Goal: Task Accomplishment & Management: Manage account settings

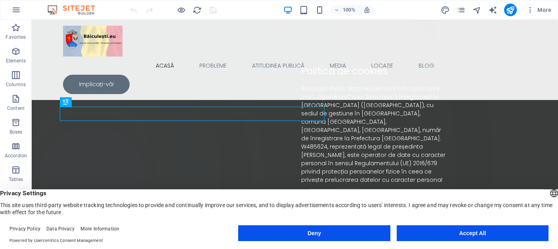
click at [369, 229] on button "Deny" at bounding box center [314, 234] width 152 height 16
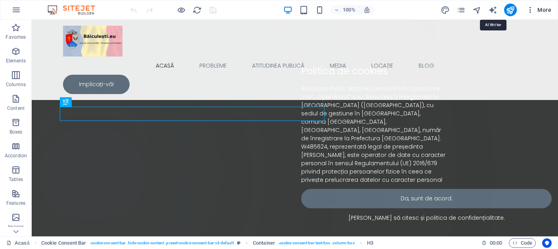
click at [529, 10] on icon "button" at bounding box center [530, 10] width 8 height 8
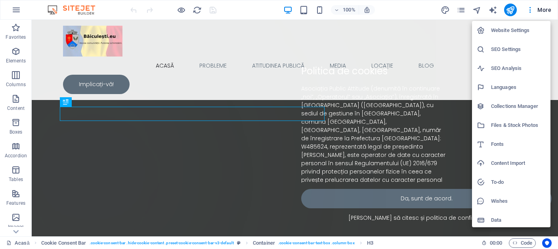
click at [464, 10] on div at bounding box center [279, 124] width 558 height 249
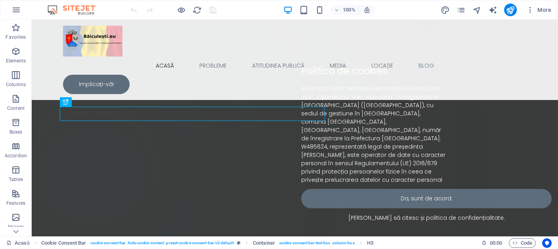
click at [464, 10] on icon "pages" at bounding box center [460, 10] width 9 height 9
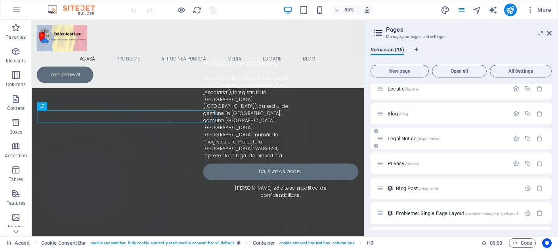
scroll to position [110, 0]
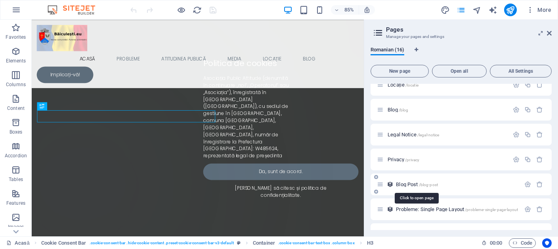
click at [407, 184] on span "Blog Post /blog-post" at bounding box center [417, 185] width 42 height 6
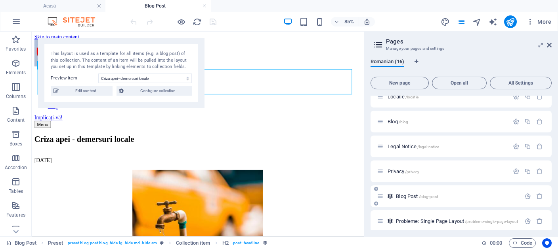
scroll to position [0, 0]
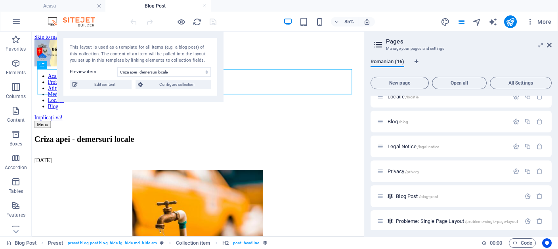
drag, startPoint x: 122, startPoint y: 46, endPoint x: 137, endPoint y: 34, distance: 19.5
click at [139, 32] on section "Favorites Elements Columns Content Boxes Accordion Tables Features Images Slide…" at bounding box center [182, 134] width 364 height 205
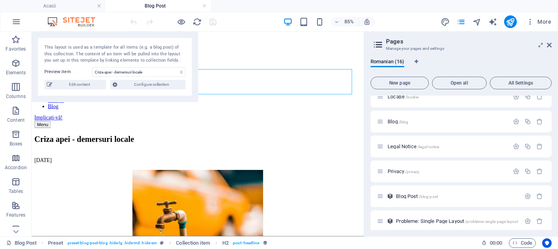
drag, startPoint x: 187, startPoint y: 36, endPoint x: 153, endPoint y: 28, distance: 34.4
click at [153, 32] on section "Favorites Elements Columns Content Boxes Accordion Tables Features Images Slide…" at bounding box center [182, 134] width 364 height 205
click at [232, 180] on div "[DATE]" at bounding box center [227, 183] width 384 height 7
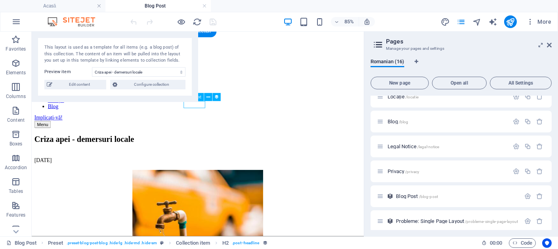
click at [232, 180] on div "[DATE]" at bounding box center [227, 183] width 384 height 7
select select "1"
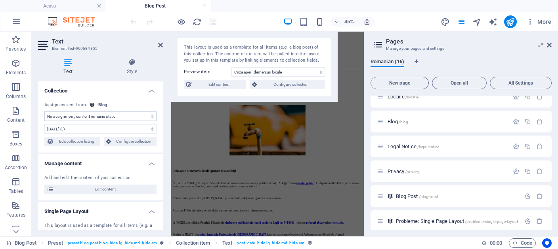
click at [139, 56] on div "Text Style Collection No assignment, content remains static Created at (Date) U…" at bounding box center [100, 144] width 137 height 185
click at [135, 65] on icon at bounding box center [132, 63] width 62 height 8
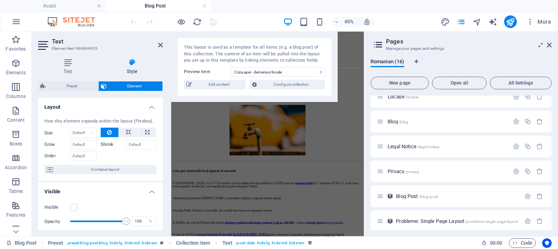
scroll to position [36, 0]
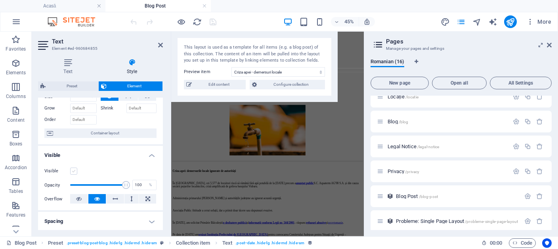
click at [74, 175] on label at bounding box center [73, 171] width 7 height 7
click at [0, 0] on input "Visible" at bounding box center [0, 0] width 0 height 0
click at [213, 23] on icon "save" at bounding box center [212, 21] width 9 height 9
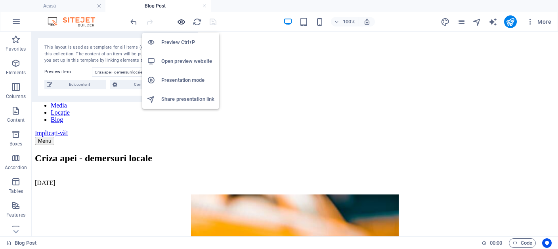
click at [182, 20] on icon "button" at bounding box center [181, 21] width 9 height 9
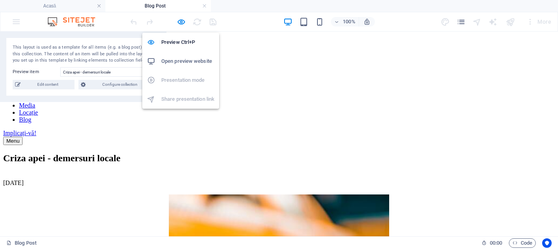
click at [172, 59] on h6 "Open preview website" at bounding box center [187, 62] width 53 height 10
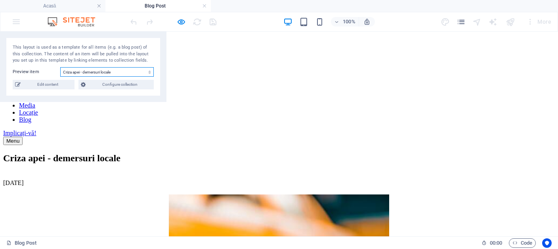
click at [60, 67] on select "Criza apei - demersuri locale Criza apei - demersuri naționale Organizarea refe…" at bounding box center [106, 72] width 93 height 10
select select "68cfca7474e0c6f15d067544"
click option "Criza apei - demersuri naționale" at bounding box center [0, 0] width 0 height 0
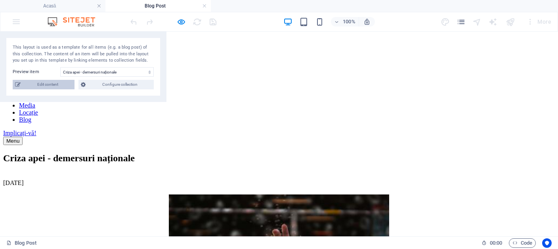
click at [64, 86] on span "Edit content" at bounding box center [47, 85] width 49 height 10
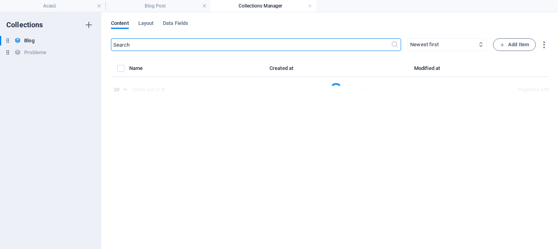
select select "Pericole"
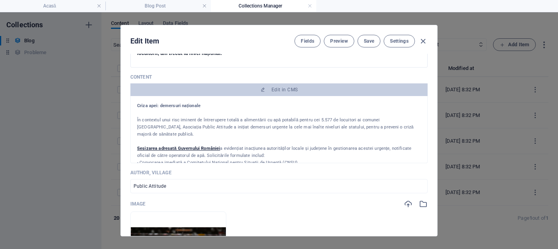
scroll to position [0, 0]
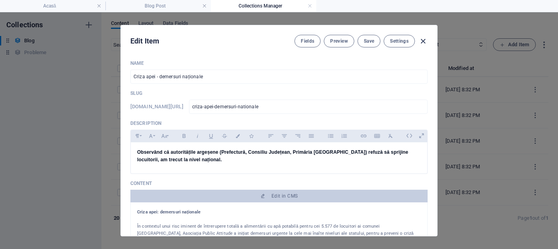
click at [423, 40] on icon "button" at bounding box center [422, 41] width 9 height 9
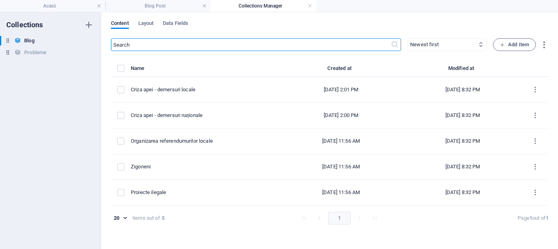
type input "criza-apei-demersuri-nationale"
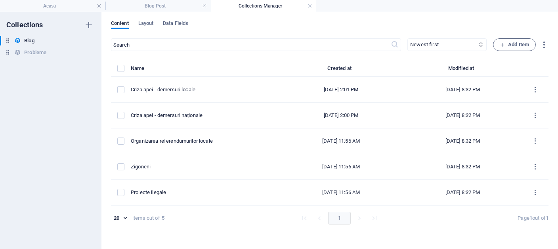
click at [174, 17] on div "Content Layout Data Fields ​ Newest first Oldest first Last modified Name (asce…" at bounding box center [329, 130] width 456 height 237
click at [173, 21] on span "Data Fields" at bounding box center [175, 24] width 25 height 11
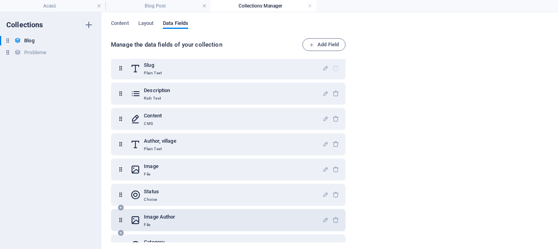
scroll to position [49, 0]
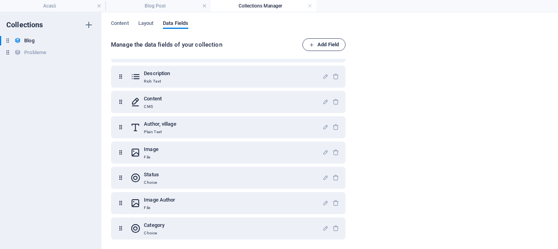
click at [336, 46] on span "Add Field" at bounding box center [324, 45] width 30 height 10
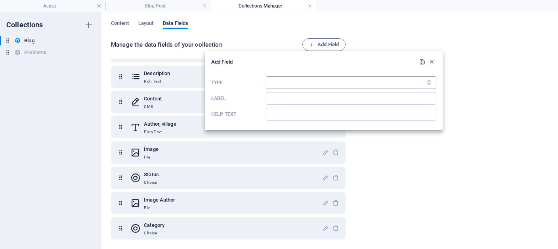
select select "date"
click option "Date" at bounding box center [0, 0] width 0 height 0
click at [272, 98] on input "Label" at bounding box center [351, 98] width 170 height 13
click at [292, 96] on input "Publishind Date" at bounding box center [351, 98] width 170 height 13
type input "Publishing Date"
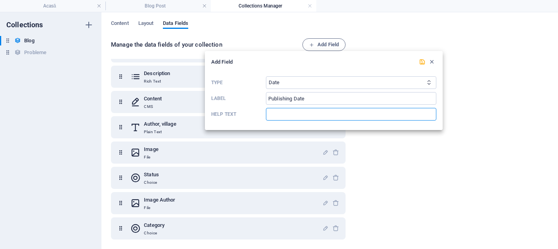
click at [285, 114] on input "Help text" at bounding box center [351, 114] width 170 height 13
type input "date"
click at [423, 61] on icon "submit" at bounding box center [422, 62] width 7 height 7
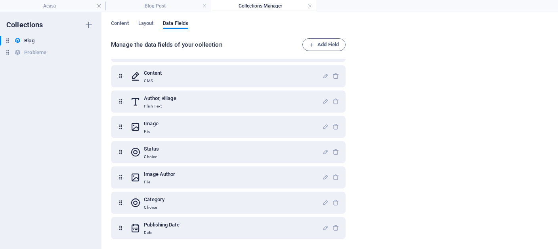
scroll to position [74, 0]
click at [122, 25] on span "Content" at bounding box center [120, 24] width 18 height 11
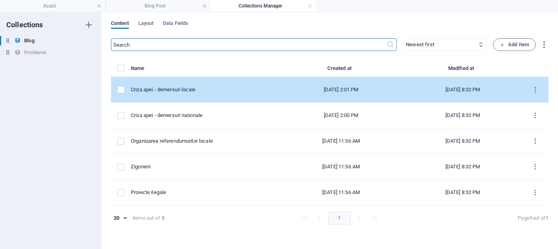
click at [287, 89] on div "[DATE] 2:01 PM" at bounding box center [341, 89] width 112 height 7
select select "Pericole"
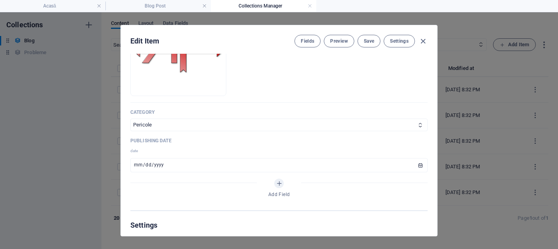
scroll to position [462, 0]
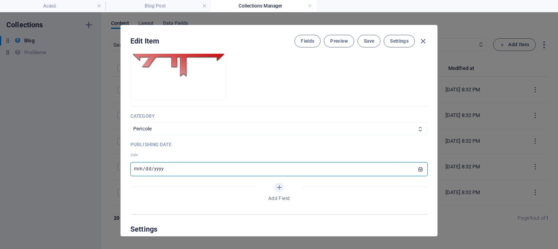
click at [412, 177] on input "date" at bounding box center [278, 169] width 297 height 14
type input "[DATE]"
click at [371, 40] on span "Save" at bounding box center [369, 41] width 10 height 6
click at [423, 40] on icon "button" at bounding box center [422, 41] width 9 height 9
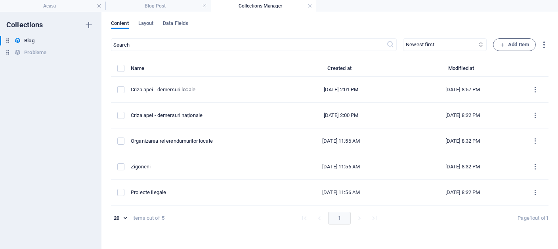
scroll to position [0, 0]
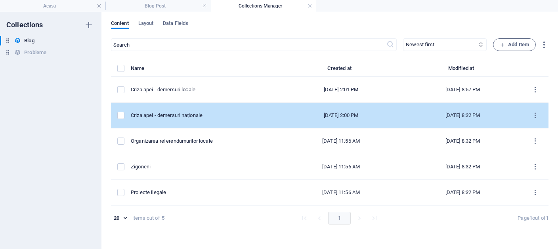
click at [209, 112] on td "Criza apei - demersuri naționale" at bounding box center [205, 116] width 148 height 26
select select "Pericole"
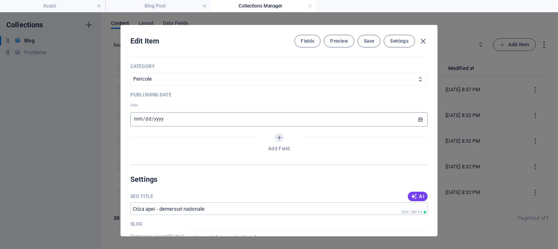
scroll to position [512, 0]
click at [414, 126] on input "date" at bounding box center [278, 119] width 297 height 14
click at [371, 43] on span "Save" at bounding box center [369, 41] width 10 height 6
click at [422, 41] on icon "button" at bounding box center [422, 41] width 9 height 9
type input "[DATE]"
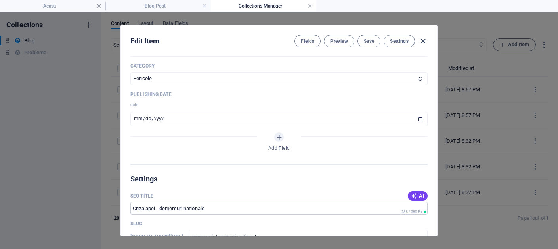
type input "criza-apei-demersuri-nationale"
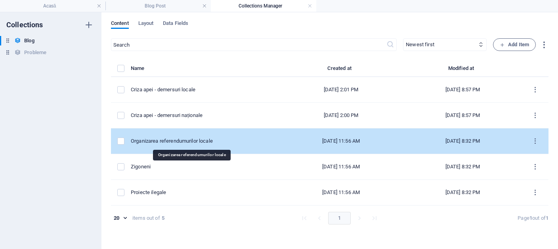
click at [185, 141] on div "Organizarea referendumurilor locale" at bounding box center [201, 141] width 141 height 7
select select "Ilegalități"
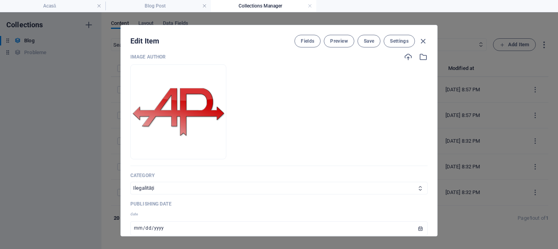
scroll to position [476, 0]
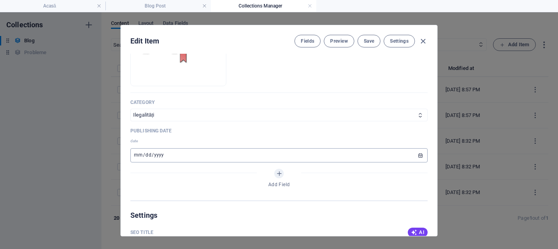
click at [175, 163] on input "date" at bounding box center [278, 155] width 297 height 14
click at [276, 177] on icon "Add Field" at bounding box center [279, 174] width 7 height 7
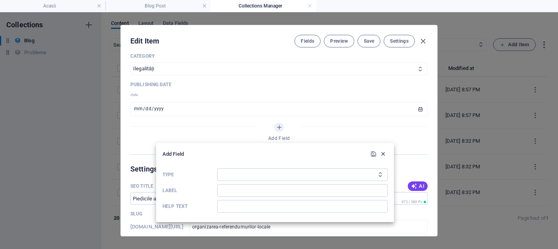
click at [385, 152] on icon "button" at bounding box center [382, 154] width 7 height 7
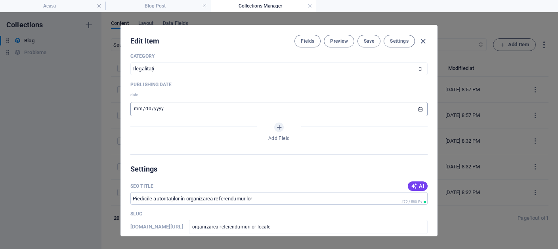
click at [409, 116] on input "date" at bounding box center [278, 109] width 297 height 14
click at [416, 116] on input "date" at bounding box center [278, 109] width 297 height 14
click at [413, 116] on input "date" at bounding box center [278, 109] width 297 height 14
click at [372, 39] on span "Save" at bounding box center [369, 41] width 10 height 6
click at [421, 38] on icon "button" at bounding box center [422, 41] width 9 height 9
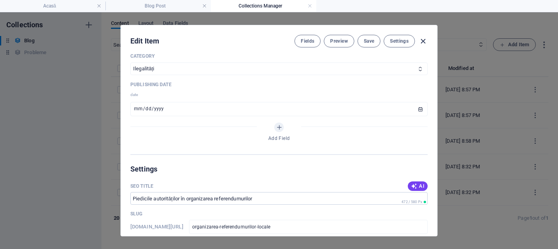
type input "[DATE]"
type input "organizarea-referendumurilor-locale"
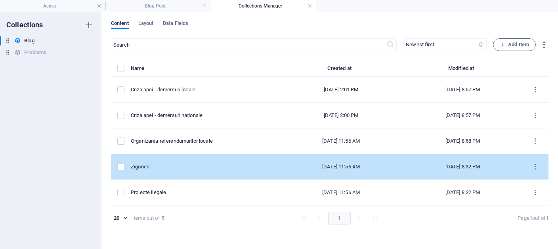
click at [238, 162] on td "Zigoneni" at bounding box center [205, 167] width 148 height 26
select select "Draft"
select select "Pericole"
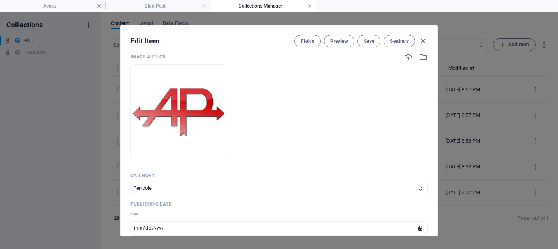
scroll to position [476, 0]
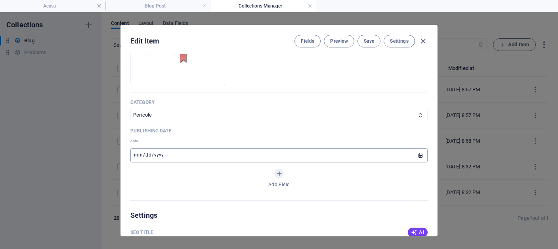
click at [412, 163] on input "date" at bounding box center [278, 155] width 297 height 14
type input "[DATE]"
click at [369, 38] on span "Save" at bounding box center [369, 41] width 10 height 6
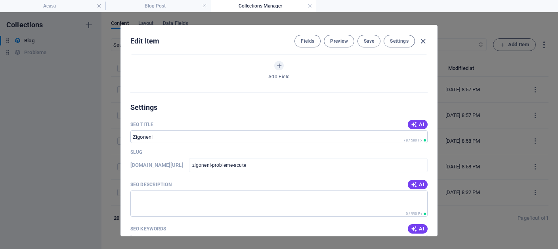
scroll to position [622, 0]
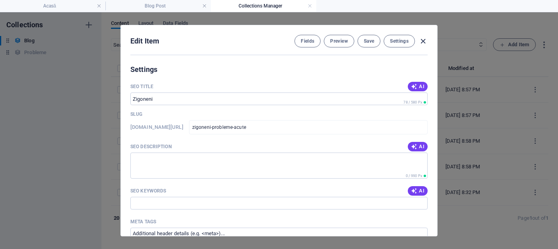
click at [421, 41] on icon "button" at bounding box center [422, 41] width 9 height 9
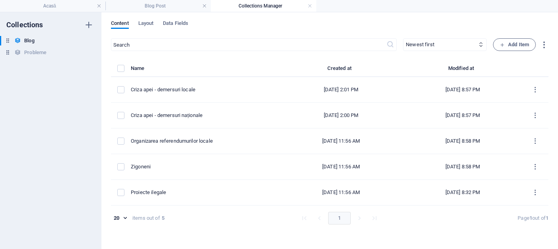
scroll to position [0, 0]
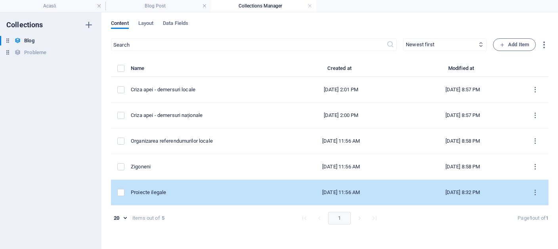
click at [191, 192] on div "Proiecte ilegale" at bounding box center [201, 192] width 141 height 7
select select "Ilegalități"
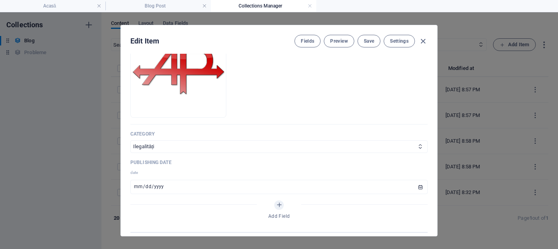
scroll to position [512, 0]
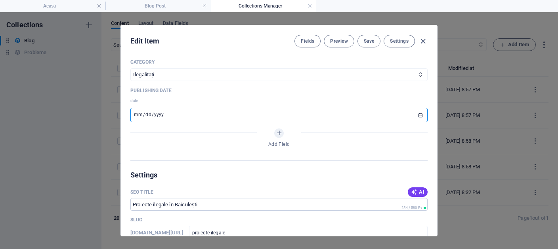
click at [196, 122] on input "date" at bounding box center [278, 115] width 297 height 14
click at [415, 122] on input "date" at bounding box center [278, 115] width 297 height 14
type input "[DATE]"
click at [369, 45] on button "Save" at bounding box center [368, 41] width 23 height 13
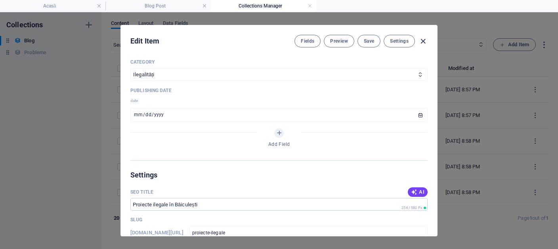
click at [424, 41] on icon "button" at bounding box center [422, 41] width 9 height 9
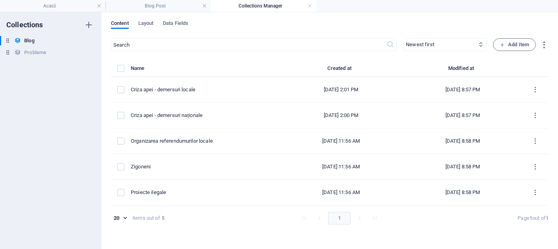
scroll to position [0, 0]
click at [170, 7] on h4 "Blog Post" at bounding box center [157, 6] width 105 height 9
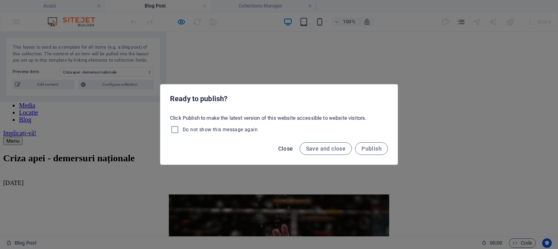
click at [292, 149] on span "Close" at bounding box center [285, 149] width 15 height 6
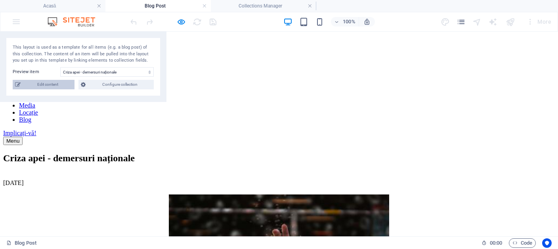
click at [61, 89] on span "Edit content" at bounding box center [47, 85] width 49 height 10
select select "Pericole"
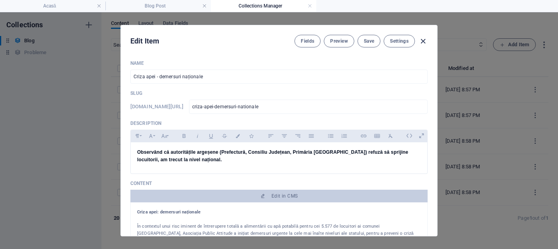
click at [424, 40] on icon "button" at bounding box center [422, 41] width 9 height 9
type input "[DATE]"
type input "criza-apei-demersuri-nationale"
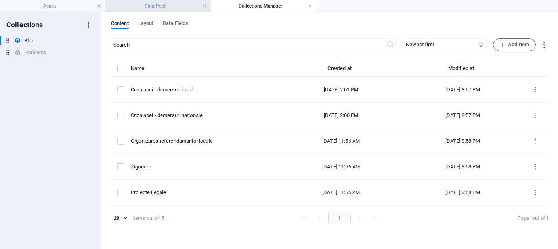
click at [158, 7] on h4 "Blog Post" at bounding box center [157, 6] width 105 height 9
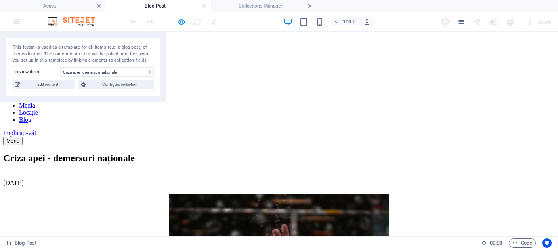
click at [205, 6] on link at bounding box center [204, 6] width 5 height 8
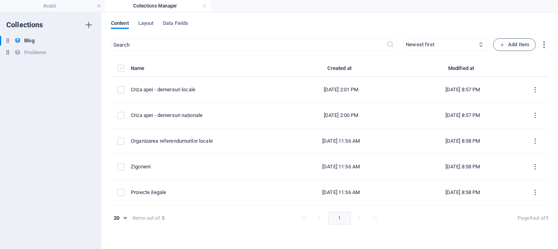
click at [118, 70] on label "items list" at bounding box center [120, 68] width 7 height 7
click at [0, 0] on input "items list" at bounding box center [0, 0] width 0 height 0
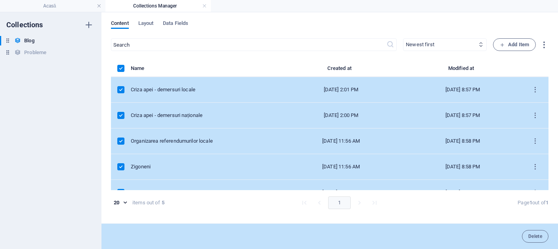
click at [104, 117] on div "Content Layout Data Fields ​ Newest first Oldest first Last modified Name (asce…" at bounding box center [329, 130] width 456 height 237
click at [145, 25] on span "Layout" at bounding box center [145, 24] width 15 height 11
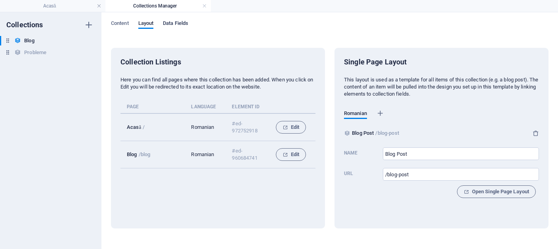
click at [181, 26] on span "Data Fields" at bounding box center [175, 24] width 25 height 11
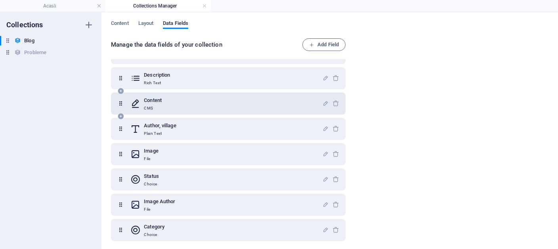
scroll to position [74, 0]
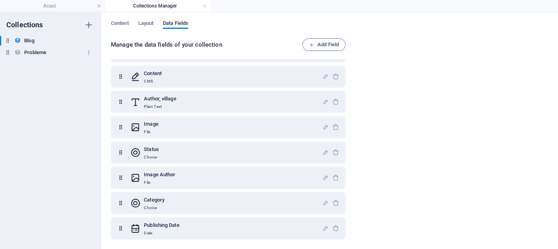
click at [29, 53] on h6 "Probleme" at bounding box center [35, 53] width 22 height 10
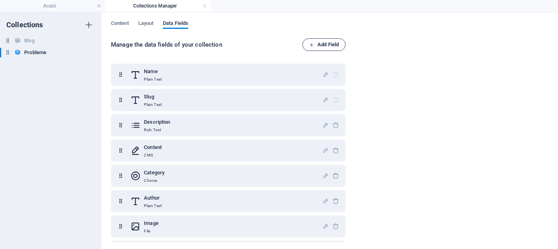
click at [329, 48] on span "Add Field" at bounding box center [324, 45] width 30 height 10
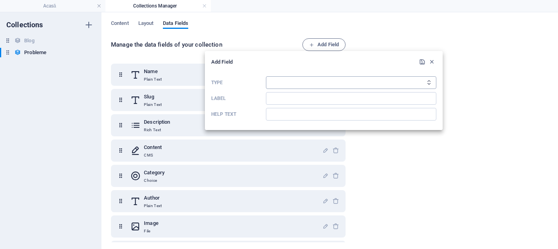
select select "date"
click option "Date" at bounding box center [0, 0] width 0 height 0
click at [278, 100] on input "Label" at bounding box center [351, 98] width 170 height 13
type input "Publishing Date"
type input "date"
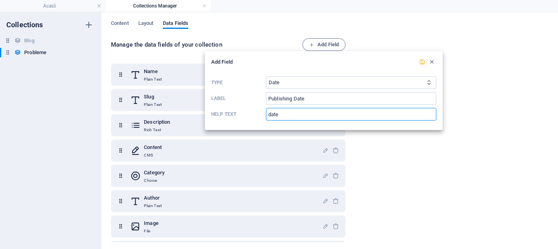
click at [423, 64] on icon "submit" at bounding box center [422, 62] width 7 height 7
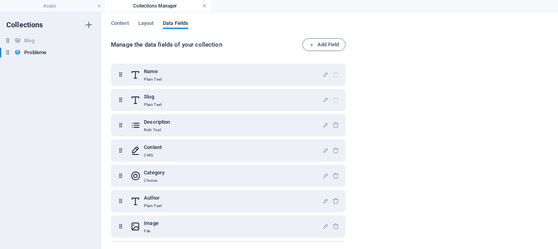
click at [205, 5] on link at bounding box center [204, 6] width 5 height 8
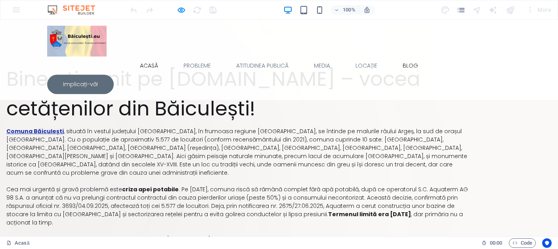
click at [402, 57] on link "Blog" at bounding box center [410, 66] width 28 height 18
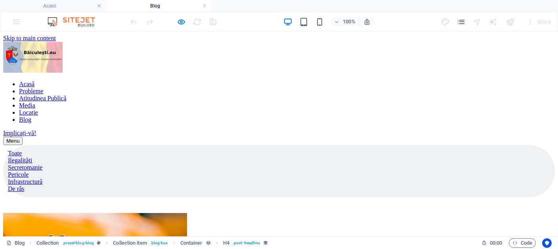
scroll to position [213, 0]
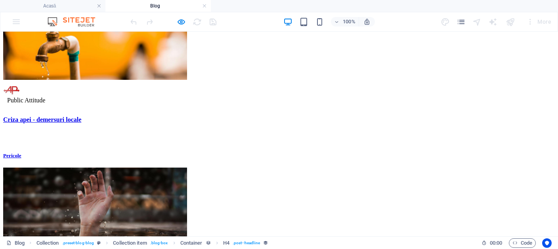
click at [81, 82] on figure at bounding box center [278, 41] width 551 height 81
click at [81, 124] on div "Criza apei - demersuri locale" at bounding box center [278, 119] width 551 height 7
click at [67, 8] on h4 "Acasă" at bounding box center [52, 6] width 105 height 9
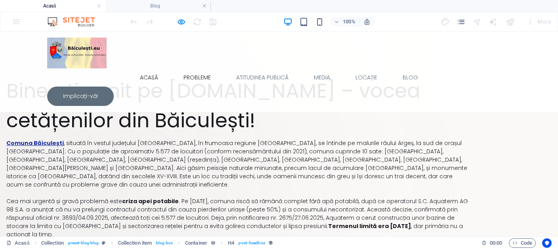
click at [190, 69] on link "Probleme" at bounding box center [197, 78] width 40 height 18
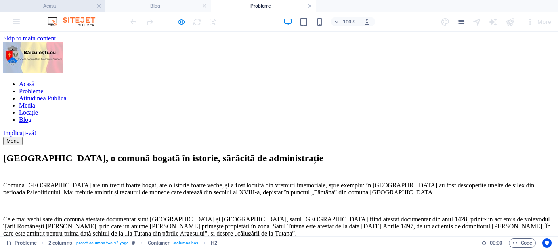
click at [80, 2] on h4 "Acasă" at bounding box center [52, 6] width 105 height 9
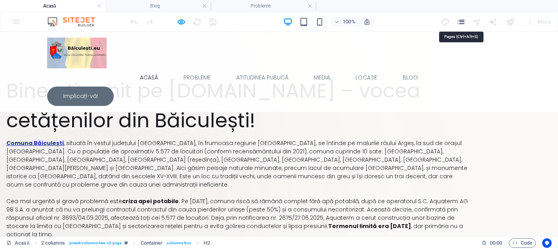
click at [458, 22] on icon "pages" at bounding box center [460, 21] width 9 height 9
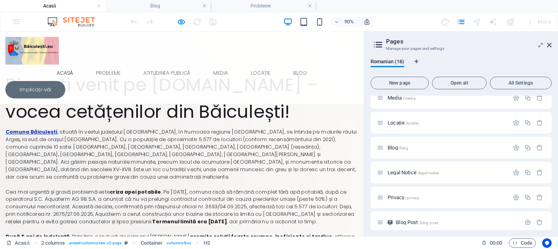
scroll to position [146, 0]
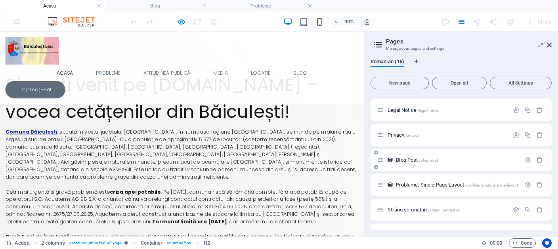
click at [411, 157] on div "Blog Post /blog-post" at bounding box center [448, 160] width 143 height 9
click at [409, 160] on span "Blog Post /blog-post" at bounding box center [417, 160] width 42 height 6
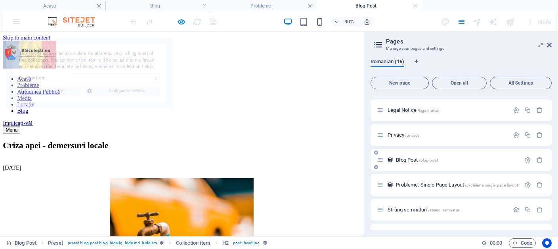
scroll to position [0, 0]
select select "68cfca7474e0c6f15d067543"
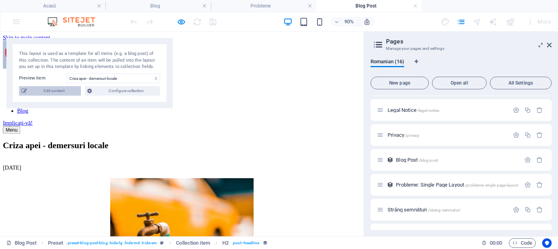
click at [65, 88] on span "Edit content" at bounding box center [53, 91] width 49 height 10
select select "Pericole"
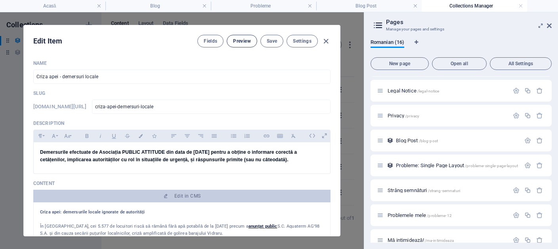
click at [249, 40] on span "Preview" at bounding box center [241, 41] width 17 height 6
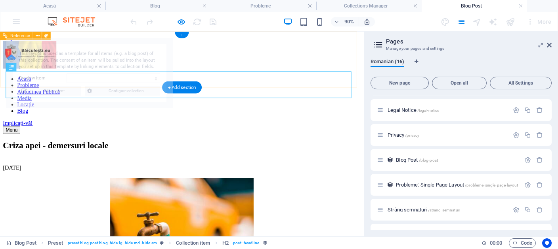
select select "68cfca7474e0c6f15d067543"
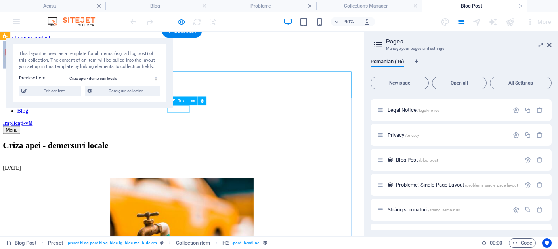
click at [205, 180] on div "[DATE]" at bounding box center [202, 183] width 398 height 7
select select "1"
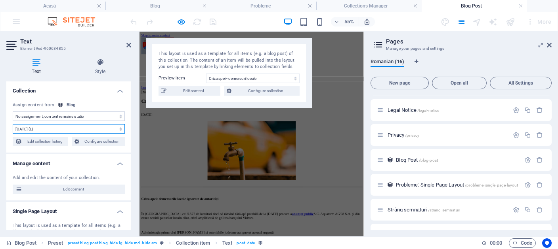
click at [13, 124] on select "[DATE] (l) [DATE] (L) [DATE] (ll) [DATE] (LL) [DATE] 21:00 (lll) [DATE] 21:00 (…" at bounding box center [69, 129] width 112 height 10
click at [52, 129] on select "[DATE] (l) [DATE] (L) [DATE] (ll) [DATE] (LL) [DATE] 21:00 (lll) [DATE] 21:00 (…" at bounding box center [69, 129] width 112 height 10
click at [104, 75] on div "Text Style Collection No assignment, content remains static Created at (Date) U…" at bounding box center [68, 145] width 125 height 172
click at [104, 70] on h4 "Style" at bounding box center [100, 67] width 62 height 17
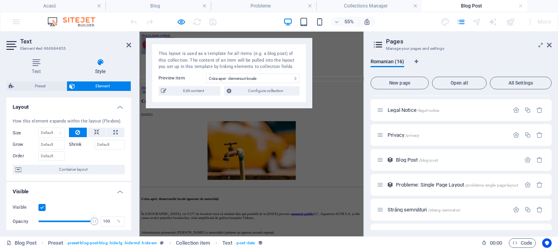
click at [40, 211] on label at bounding box center [41, 207] width 7 height 7
click at [0, 0] on input "Visible" at bounding box center [0, 0] width 0 height 0
click at [40, 211] on label at bounding box center [41, 207] width 7 height 7
click at [0, 0] on input "Visible" at bounding box center [0, 0] width 0 height 0
click at [94, 137] on icon at bounding box center [97, 133] width 6 height 10
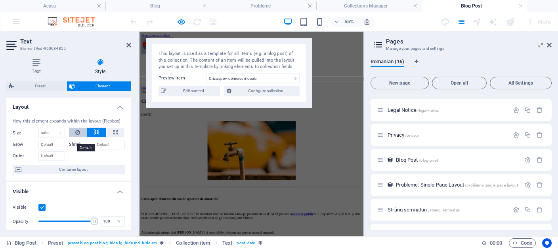
click at [77, 137] on button at bounding box center [78, 133] width 18 height 10
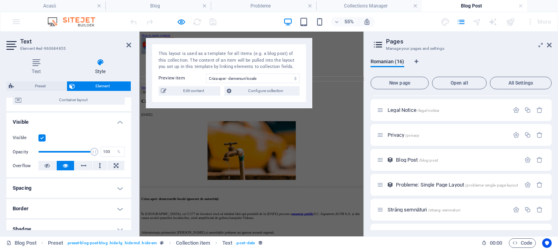
scroll to position [73, 0]
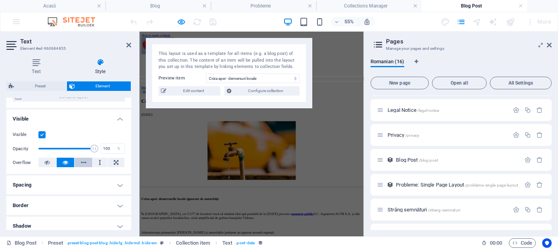
click at [81, 168] on icon at bounding box center [84, 163] width 6 height 10
click at [68, 168] on button at bounding box center [66, 163] width 18 height 10
click at [41, 139] on label at bounding box center [41, 134] width 7 height 7
click at [0, 0] on input "Visible" at bounding box center [0, 0] width 0 height 0
click at [41, 139] on label at bounding box center [41, 134] width 7 height 7
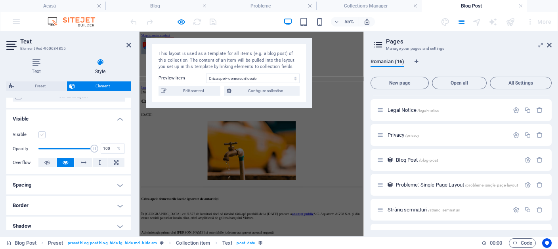
click at [0, 0] on input "Visible" at bounding box center [0, 0] width 0 height 0
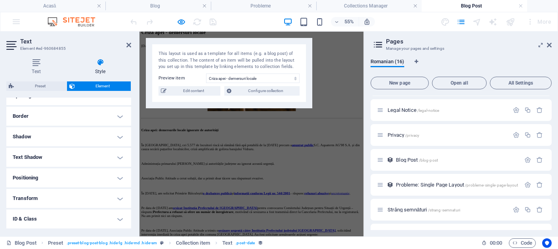
scroll to position [208, 0]
click at [116, 156] on h4 "Transform" at bounding box center [68, 158] width 125 height 19
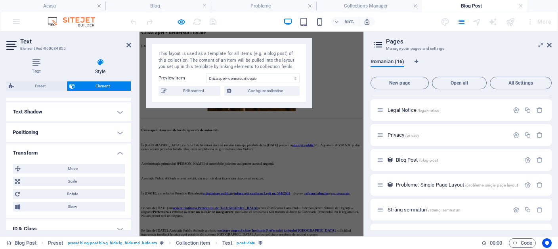
click at [116, 156] on h4 "Transform" at bounding box center [68, 151] width 125 height 14
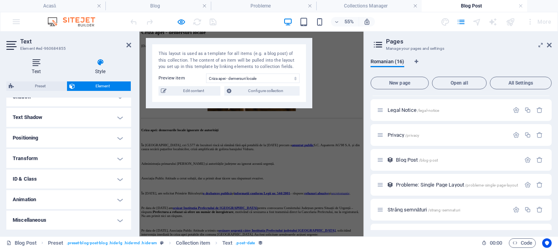
click at [44, 69] on h4 "Text" at bounding box center [37, 67] width 63 height 17
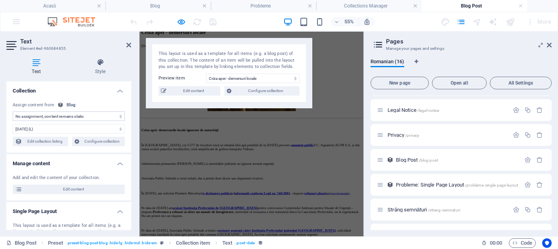
click at [13, 112] on select "No assignment, content remains static Created at (Date) Updated at (Date) Name …" at bounding box center [69, 117] width 112 height 10
click option "Created at (Date)" at bounding box center [0, 0] width 0 height 0
click at [13, 112] on select "No assignment, content remains static Created at (Date) Updated at (Date) Name …" at bounding box center [69, 117] width 112 height 10
select select "remainStatic"
click option "No assignment, content remains static" at bounding box center [0, 0] width 0 height 0
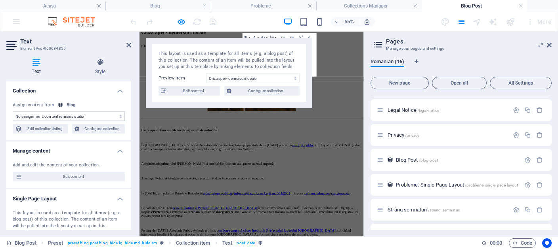
scroll to position [0, 0]
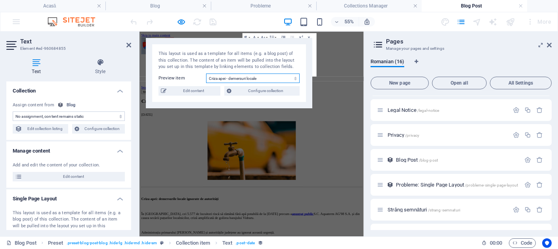
click at [206, 74] on select "Criza apei - demersuri locale Criza apei - demersuri naționale Organizarea refe…" at bounding box center [252, 79] width 93 height 10
click option "Criza apei - demersuri naționale" at bounding box center [0, 0] width 0 height 0
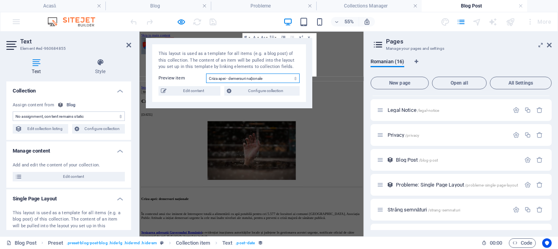
click at [206, 74] on select "Criza apei - demersuri locale Criza apei - demersuri naționale Organizarea refe…" at bounding box center [252, 79] width 93 height 10
click option "Organizarea referendumurilor locale" at bounding box center [0, 0] width 0 height 0
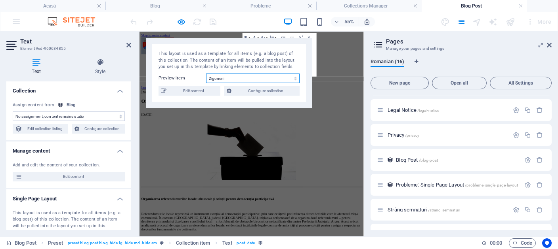
click option "Zigoneni" at bounding box center [0, 0] width 0 height 0
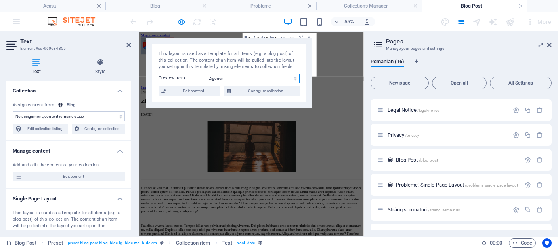
click at [206, 74] on select "Criza apei - demersuri locale Criza apei - demersuri naționale Organizarea refe…" at bounding box center [252, 79] width 93 height 10
click option "Proiecte ilegale" at bounding box center [0, 0] width 0 height 0
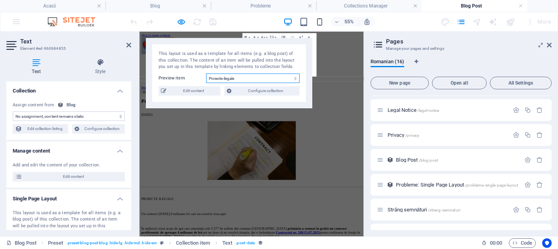
click at [206, 74] on select "Criza apei - demersuri locale Criza apei - demersuri naționale Organizarea refe…" at bounding box center [252, 79] width 93 height 10
click option "Criza apei - demersuri locale" at bounding box center [0, 0] width 0 height 0
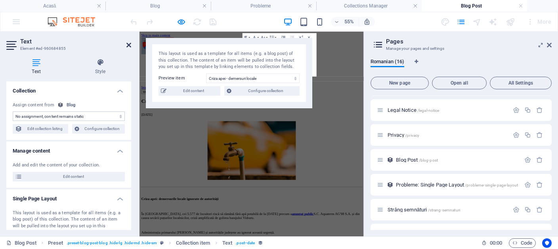
click at [129, 43] on icon at bounding box center [128, 45] width 5 height 6
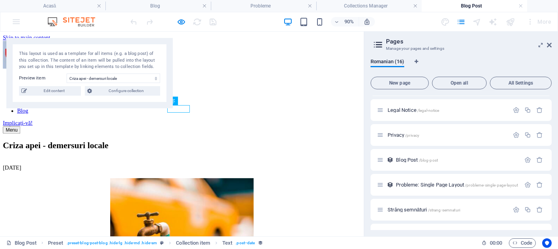
click at [213, 25] on div at bounding box center [173, 21] width 89 height 13
click at [68, 4] on h4 "Acasă" at bounding box center [52, 6] width 105 height 9
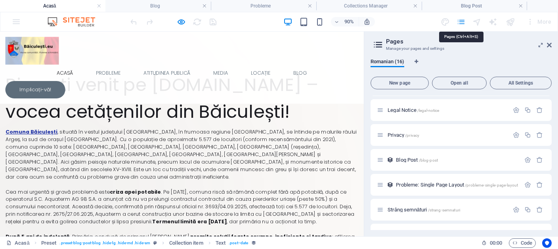
click at [463, 26] on icon "pages" at bounding box center [460, 21] width 9 height 9
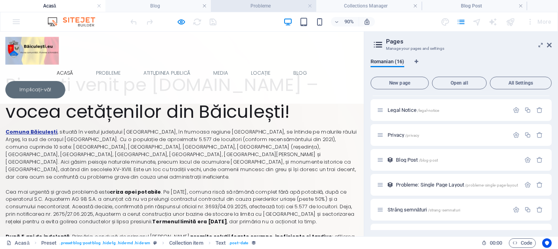
click at [244, 3] on h4 "Probleme" at bounding box center [263, 6] width 105 height 9
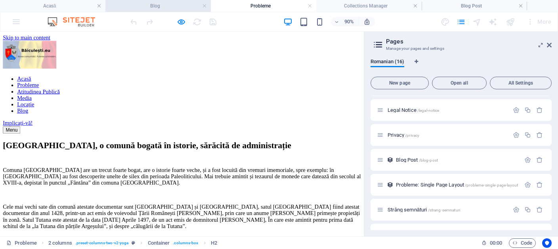
click at [181, 11] on li "Blog" at bounding box center [157, 6] width 105 height 12
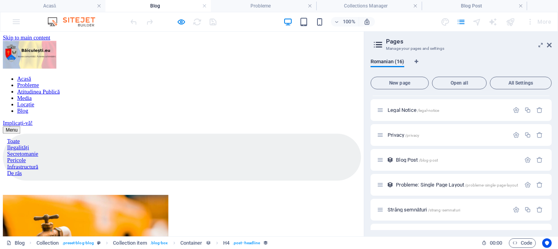
scroll to position [231, 0]
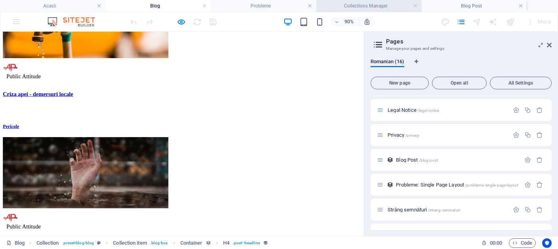
click at [381, 6] on h4 "Collections Manager" at bounding box center [368, 6] width 105 height 9
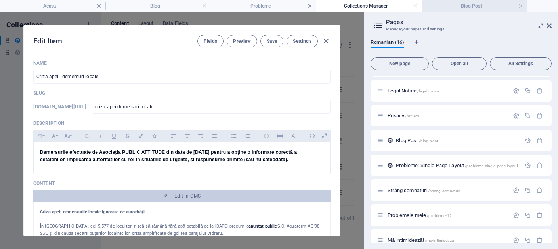
click at [469, 7] on h4 "Blog Post" at bounding box center [473, 6] width 105 height 9
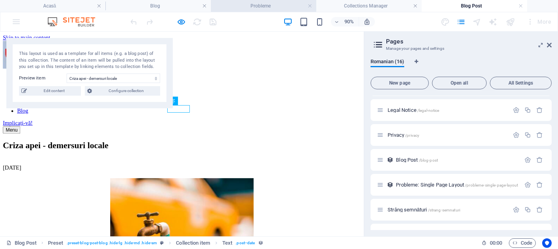
click at [275, 8] on h4 "Probleme" at bounding box center [263, 6] width 105 height 9
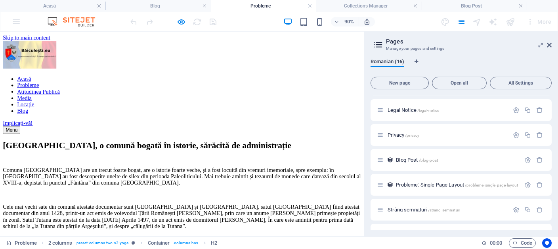
click at [67, 154] on div "[GEOGRAPHIC_DATA], o comună bogată în istorie, sărăcită de administrație" at bounding box center [202, 158] width 398 height 11
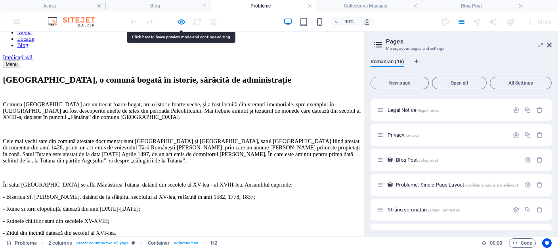
scroll to position [84, 0]
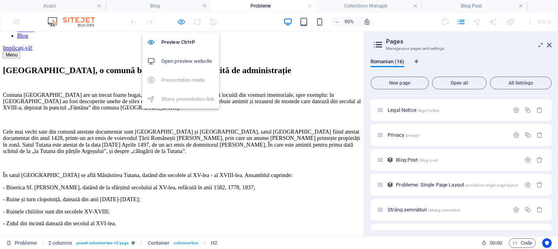
click at [185, 21] on icon "button" at bounding box center [181, 21] width 9 height 9
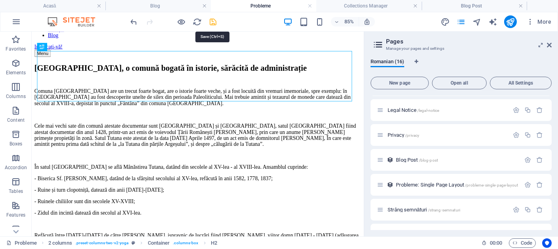
click at [212, 24] on icon "save" at bounding box center [212, 21] width 9 height 9
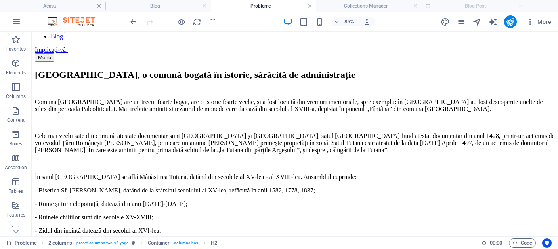
scroll to position [64, 0]
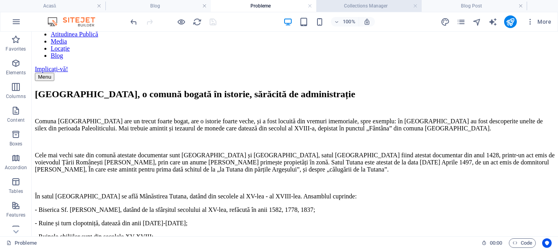
click at [368, 8] on h4 "Collections Manager" at bounding box center [368, 6] width 105 height 9
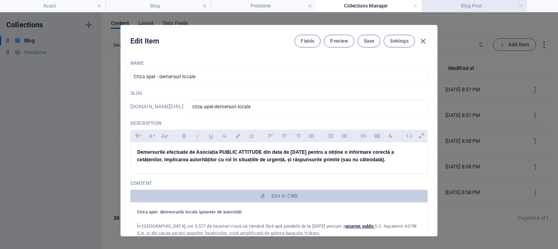
click at [436, 7] on h4 "Blog Post" at bounding box center [473, 6] width 105 height 9
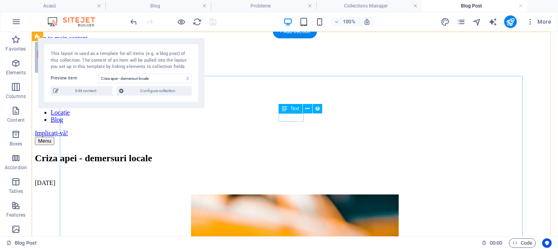
click at [289, 180] on div "[DATE]" at bounding box center [295, 183] width 520 height 7
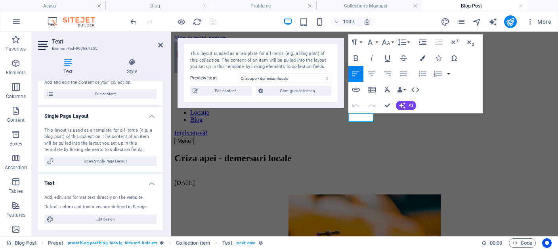
scroll to position [0, 0]
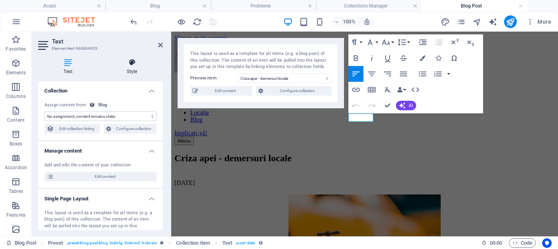
click at [131, 64] on icon at bounding box center [132, 63] width 62 height 8
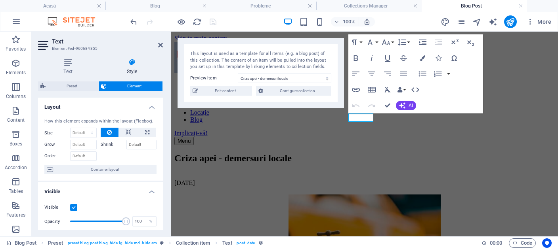
click at [73, 211] on label at bounding box center [73, 207] width 7 height 7
click at [0, 0] on input "Visible" at bounding box center [0, 0] width 0 height 0
click at [207, 21] on div at bounding box center [173, 21] width 89 height 13
click at [211, 23] on icon "save" at bounding box center [212, 21] width 9 height 9
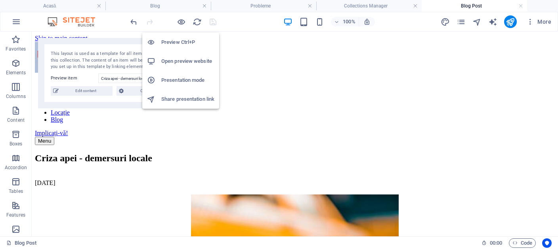
click at [176, 39] on h6 "Preview Ctrl+P" at bounding box center [187, 43] width 53 height 10
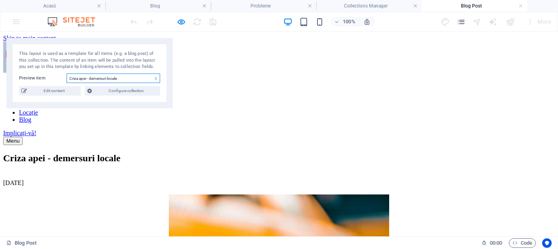
click at [67, 74] on select "Criza apei - demersuri locale Criza apei - demersuri naționale Organizarea refe…" at bounding box center [113, 79] width 93 height 10
click option "Criza apei - demersuri naționale" at bounding box center [0, 0] width 0 height 0
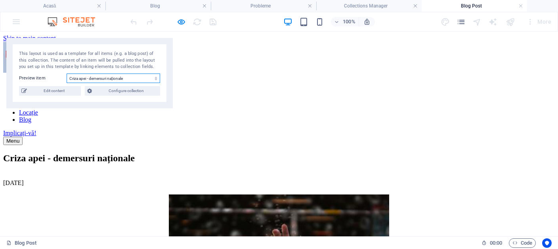
click at [67, 74] on select "Criza apei - demersuri locale Criza apei - demersuri naționale Organizarea refe…" at bounding box center [113, 79] width 93 height 10
click option "Zigoneni" at bounding box center [0, 0] width 0 height 0
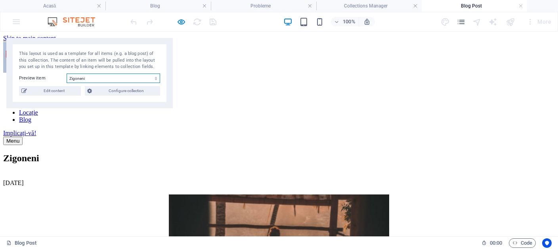
click at [67, 74] on select "Criza apei - demersuri locale Criza apei - demersuri naționale Organizarea refe…" at bounding box center [113, 79] width 93 height 10
select select "68cfca7474e0c6f15d067543"
click option "Criza apei - demersuri locale" at bounding box center [0, 0] width 0 height 0
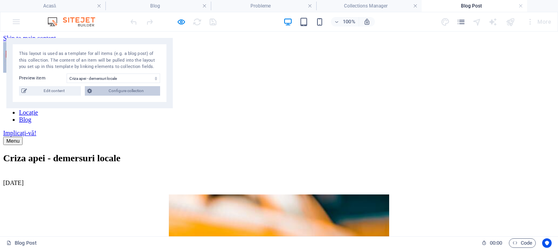
click at [116, 92] on span "Configure collection" at bounding box center [125, 91] width 63 height 10
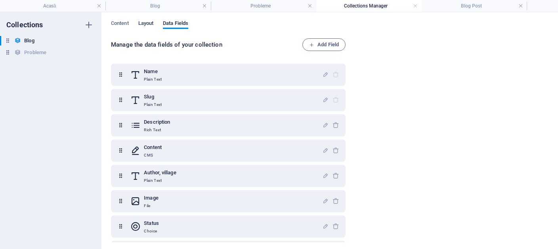
click at [143, 28] on span "Layout" at bounding box center [145, 24] width 15 height 11
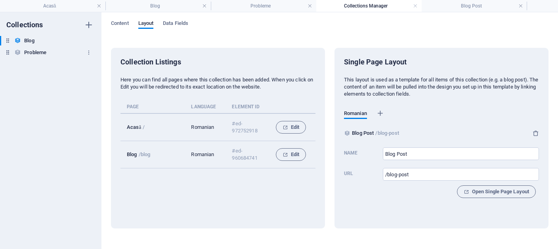
click at [40, 52] on h6 "Probleme" at bounding box center [35, 53] width 22 height 10
type input "Probleme: Single Page Layout"
type input "/probleme-single-page-layout"
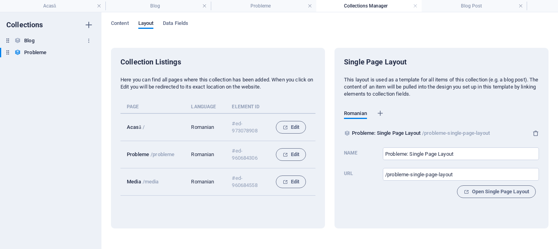
click at [34, 42] on h6 "Blog" at bounding box center [29, 41] width 10 height 10
type input "Blog Post"
type input "/blog-post"
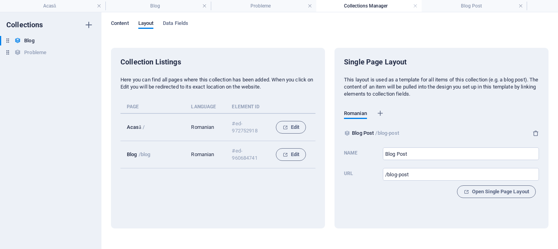
click at [126, 21] on span "Content" at bounding box center [120, 24] width 18 height 11
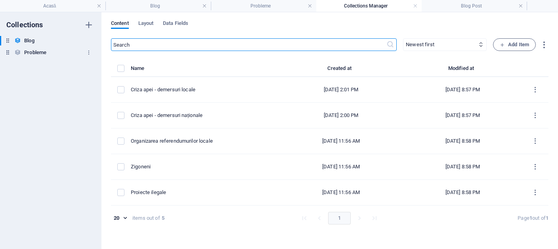
click at [52, 52] on div "Probleme Probleme" at bounding box center [46, 53] width 93 height 10
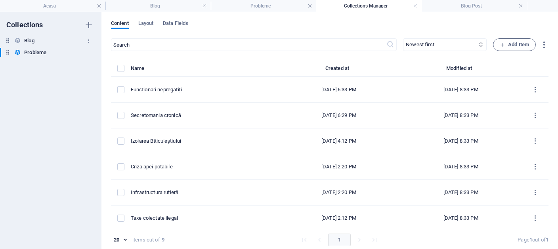
click at [27, 40] on h6 "Blog" at bounding box center [29, 41] width 10 height 10
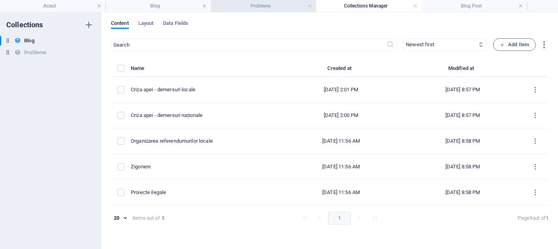
click at [268, 0] on li "Probleme" at bounding box center [263, 6] width 105 height 12
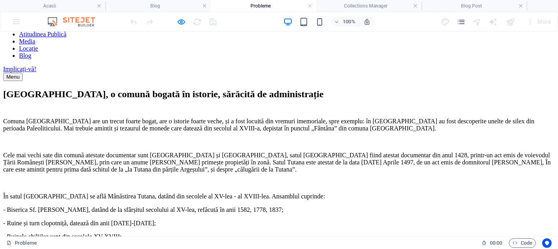
scroll to position [64, 0]
click at [70, 6] on h4 "Acasă" at bounding box center [52, 6] width 105 height 9
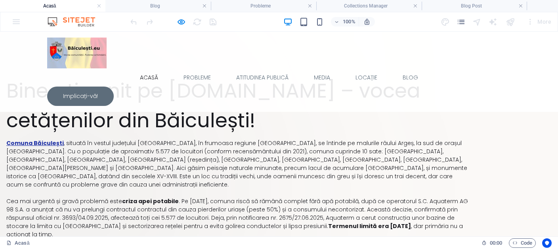
click at [16, 23] on div "100% More" at bounding box center [278, 21] width 557 height 19
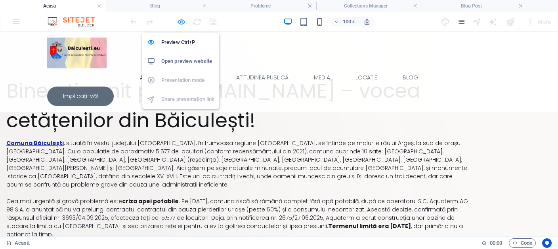
click at [181, 19] on icon "button" at bounding box center [181, 21] width 9 height 9
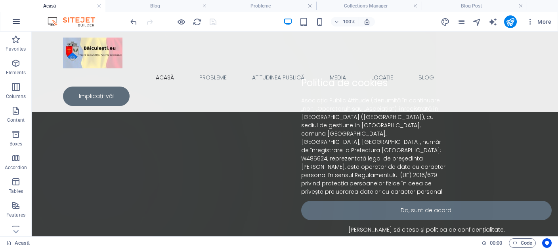
click at [13, 21] on icon "button" at bounding box center [16, 22] width 10 height 10
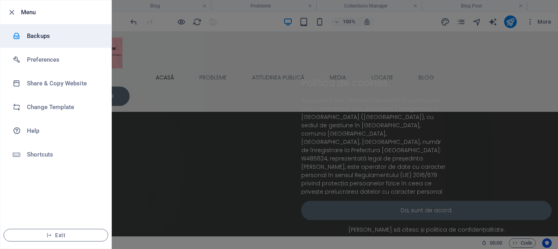
click at [33, 32] on h6 "Backups" at bounding box center [63, 36] width 73 height 10
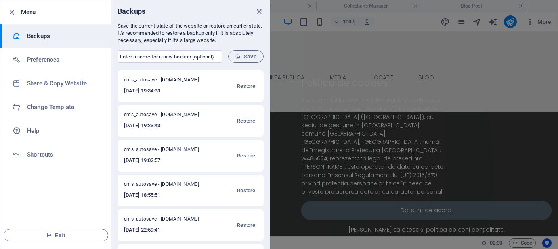
scroll to position [110, 0]
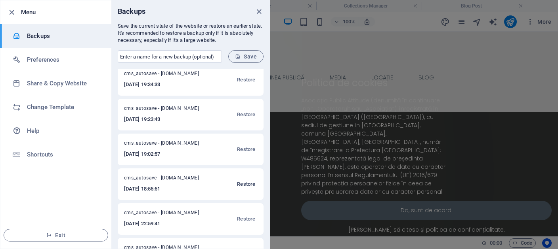
click at [241, 186] on span "Restore" at bounding box center [246, 185] width 18 height 10
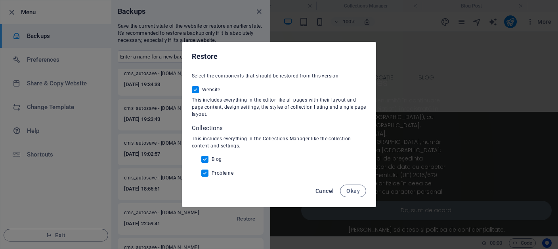
click at [328, 192] on span "Cancel" at bounding box center [324, 191] width 18 height 6
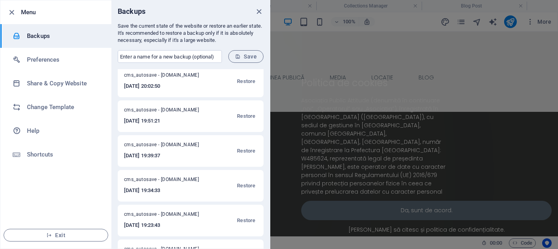
scroll to position [0, 0]
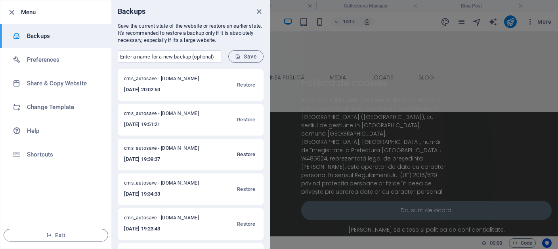
click at [239, 156] on span "Restore" at bounding box center [246, 155] width 18 height 10
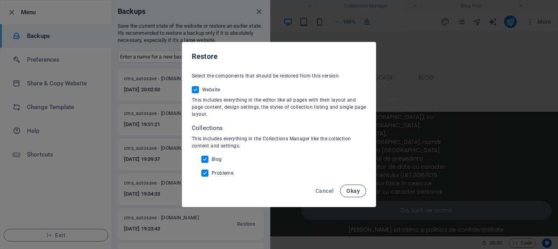
click at [352, 193] on span "Okay" at bounding box center [352, 191] width 13 height 6
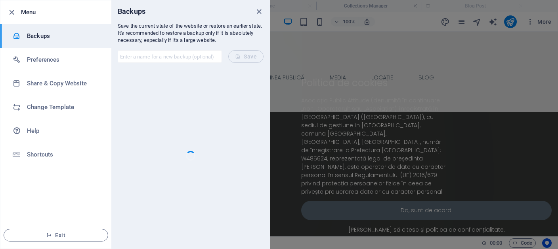
checkbox input "false"
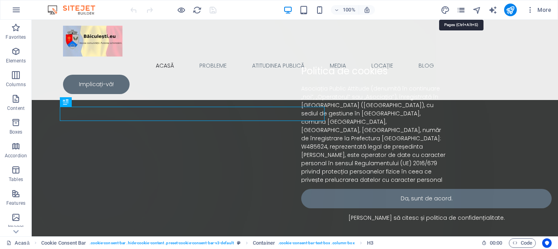
click at [462, 9] on icon "pages" at bounding box center [460, 10] width 9 height 9
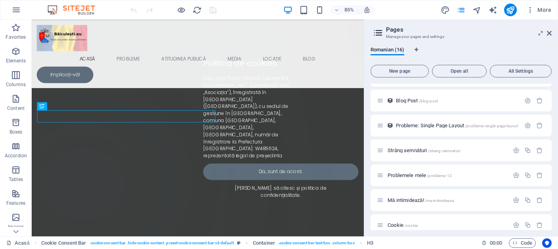
scroll to position [179, 0]
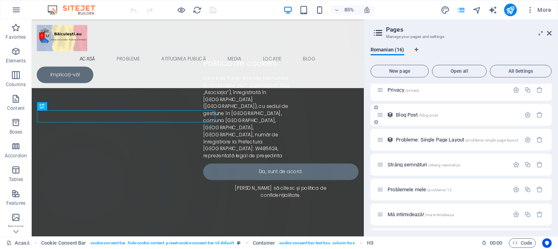
click at [411, 112] on span "Blog Post /blog-post" at bounding box center [417, 115] width 42 height 6
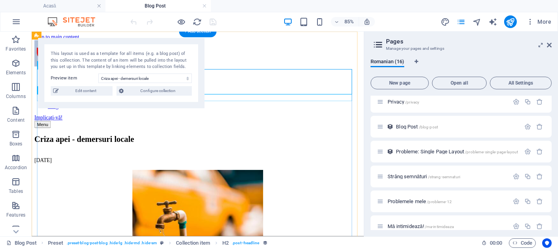
scroll to position [0, 0]
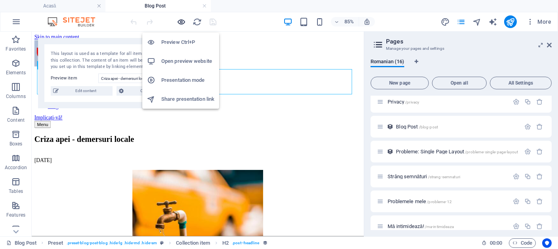
click at [184, 22] on icon "button" at bounding box center [181, 21] width 9 height 9
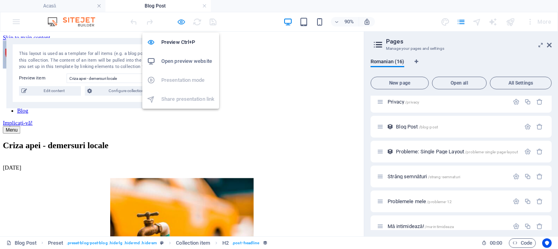
click at [182, 19] on icon "button" at bounding box center [181, 21] width 9 height 9
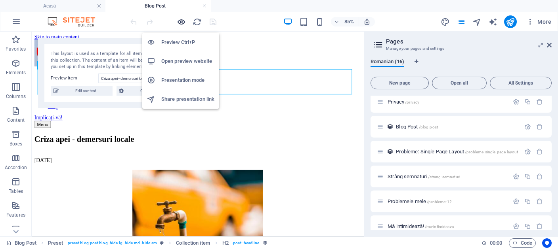
click at [182, 19] on icon "button" at bounding box center [181, 21] width 9 height 9
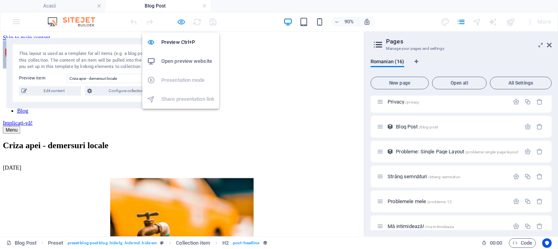
click at [182, 19] on icon "button" at bounding box center [181, 21] width 9 height 9
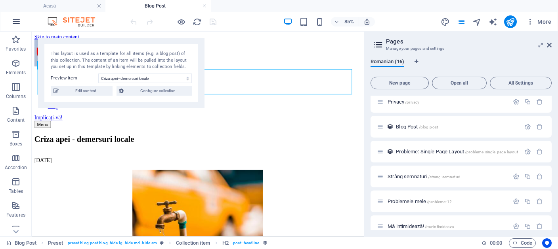
click at [14, 23] on icon "button" at bounding box center [16, 22] width 10 height 10
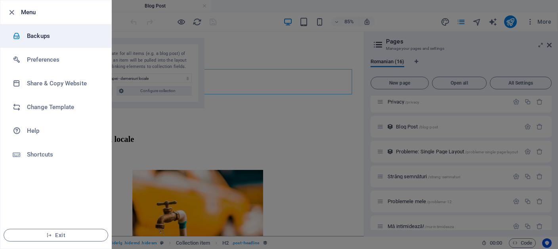
click at [63, 38] on h6 "Backups" at bounding box center [63, 36] width 73 height 10
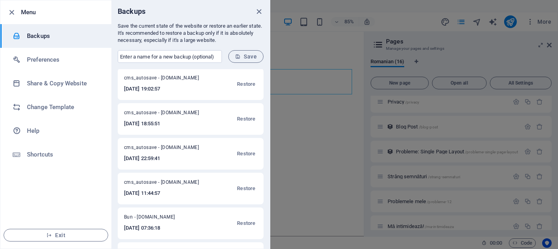
scroll to position [183, 0]
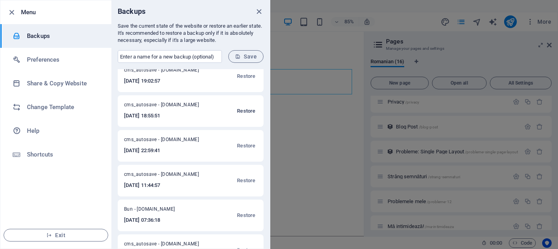
click at [237, 110] on span "Restore" at bounding box center [246, 112] width 18 height 10
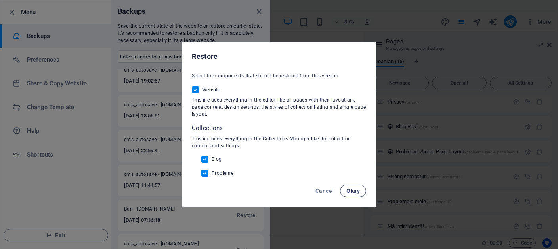
click at [351, 189] on span "Okay" at bounding box center [352, 191] width 13 height 6
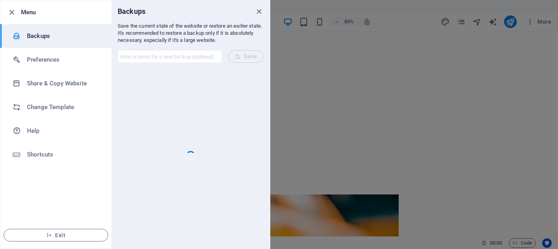
scroll to position [0, 0]
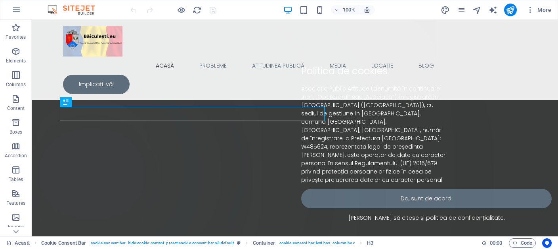
click at [18, 8] on icon "button" at bounding box center [16, 10] width 10 height 10
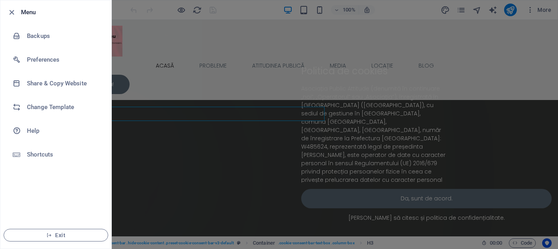
click at [170, 41] on div at bounding box center [279, 124] width 558 height 249
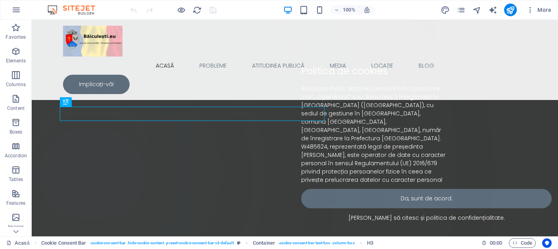
click at [467, 7] on div "More" at bounding box center [497, 10] width 114 height 13
click at [462, 10] on icon "pages" at bounding box center [460, 10] width 9 height 9
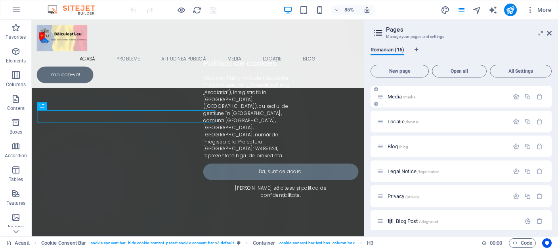
scroll to position [110, 0]
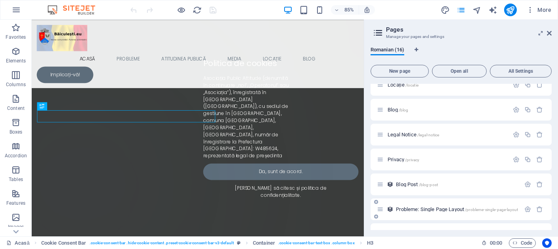
click at [403, 211] on span "Probleme: Single Page Layout /probleme-single-page-layout" at bounding box center [457, 210] width 122 height 6
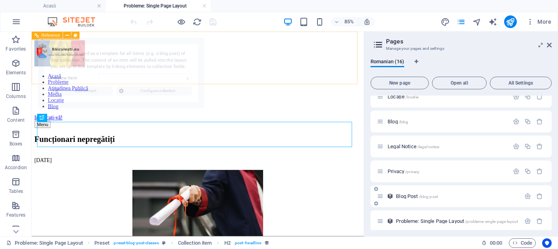
scroll to position [0, 0]
select select "68dd6df94f6e3233ba088791"
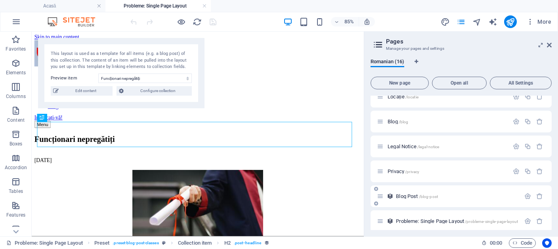
click at [414, 193] on div "Blog Post /blog-post" at bounding box center [448, 196] width 143 height 9
click at [413, 195] on span "Blog Post /blog-post" at bounding box center [417, 197] width 42 height 6
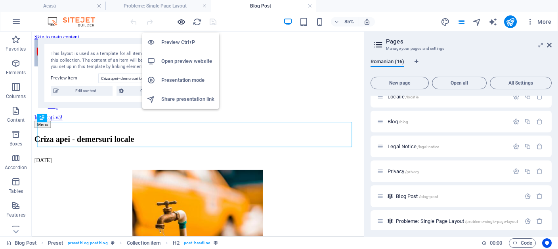
click at [180, 20] on icon "button" at bounding box center [181, 21] width 9 height 9
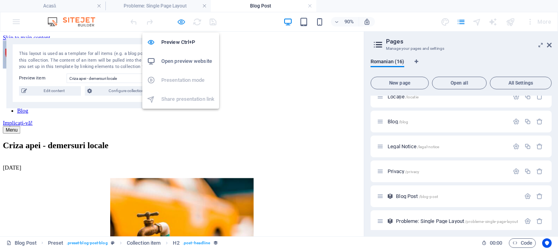
click at [180, 20] on icon "button" at bounding box center [181, 21] width 9 height 9
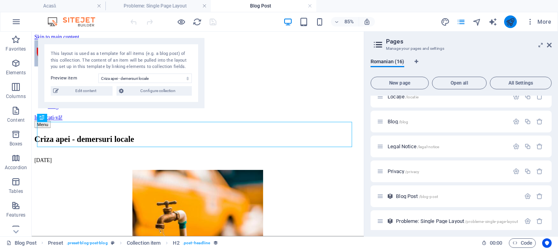
click at [514, 22] on icon "publish" at bounding box center [509, 21] width 9 height 9
